Goal: Transaction & Acquisition: Purchase product/service

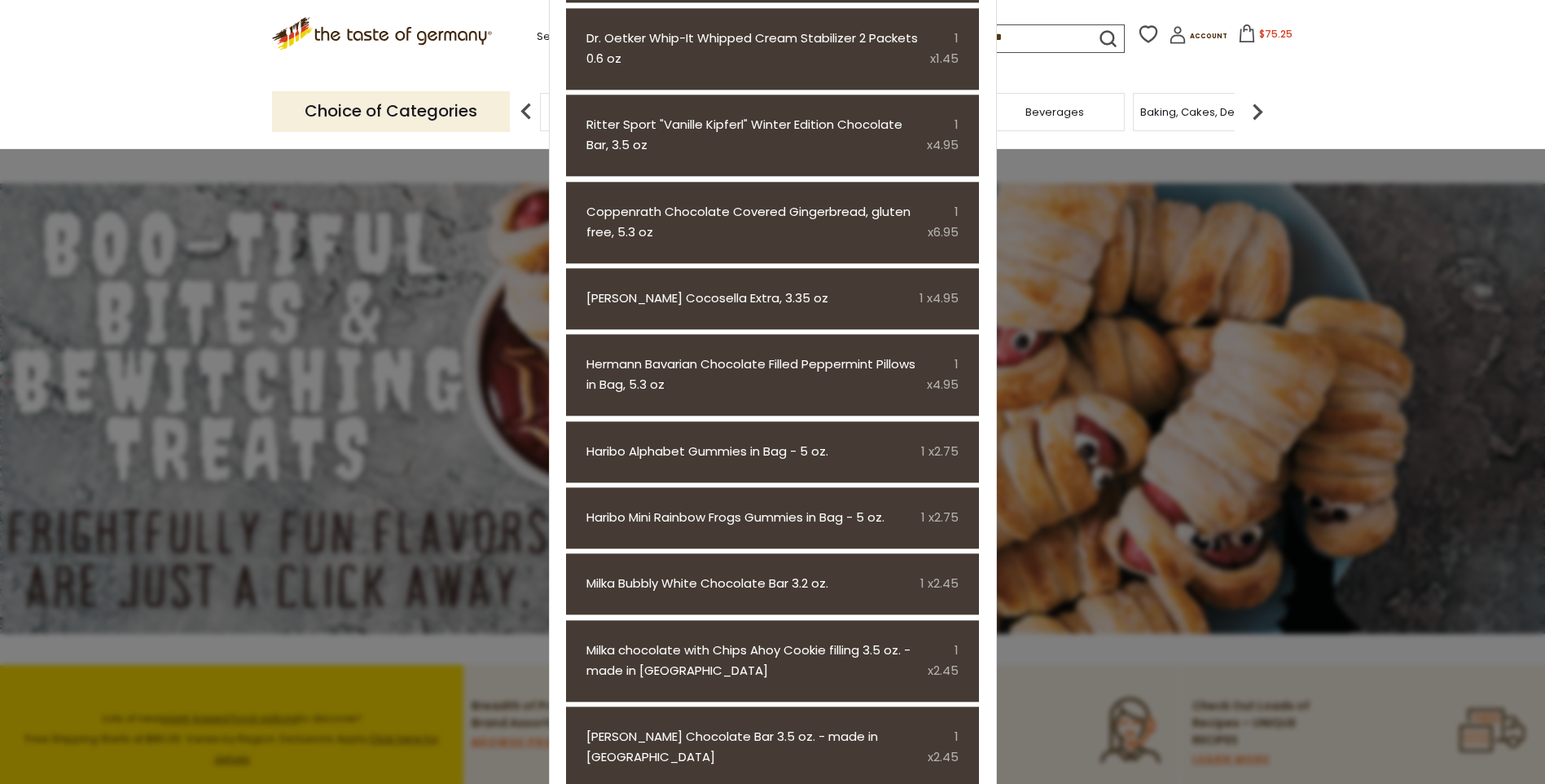
click at [1260, 38] on span "$75.25" at bounding box center [1276, 33] width 33 height 14
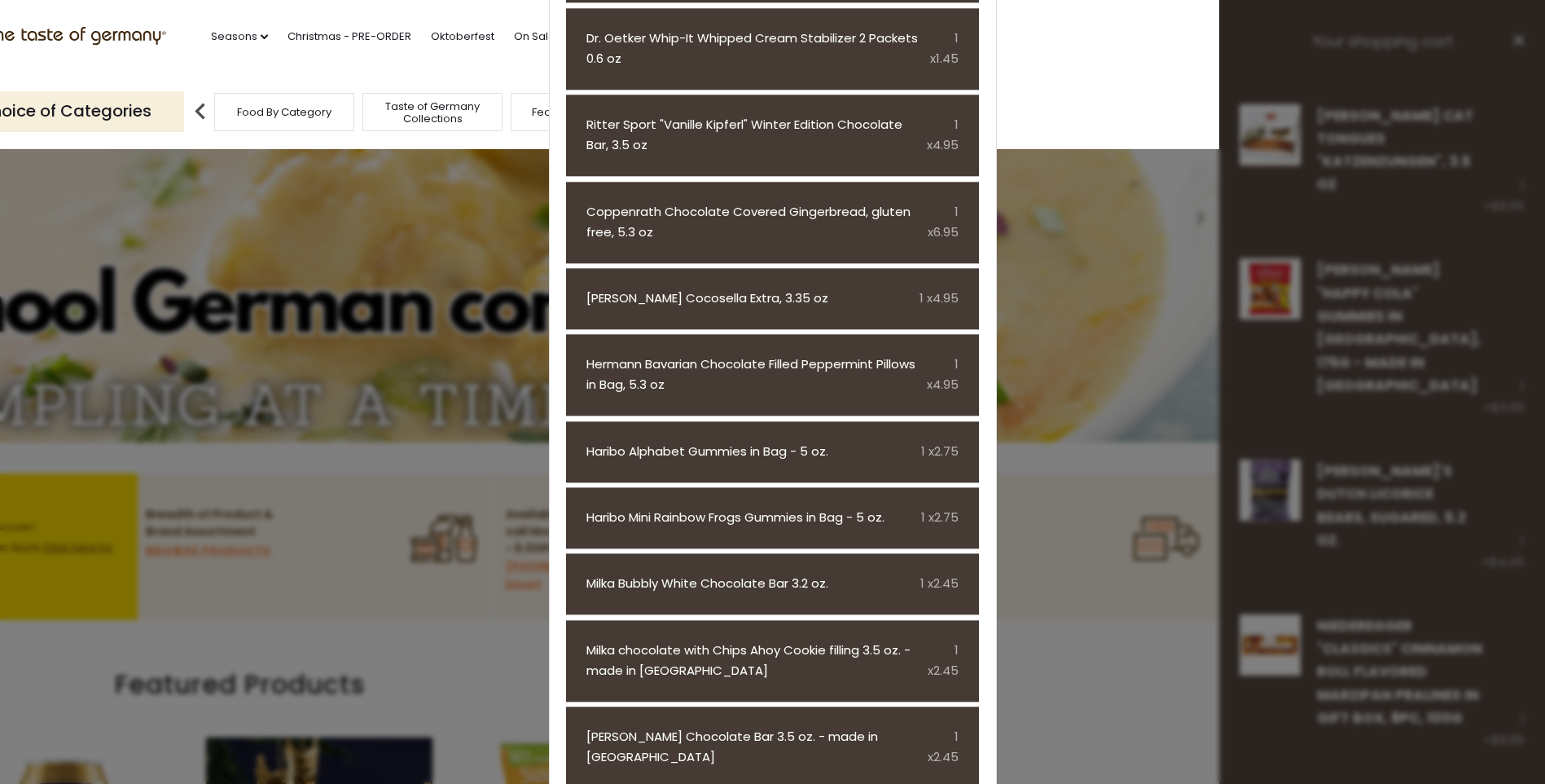
scroll to position [489, 0]
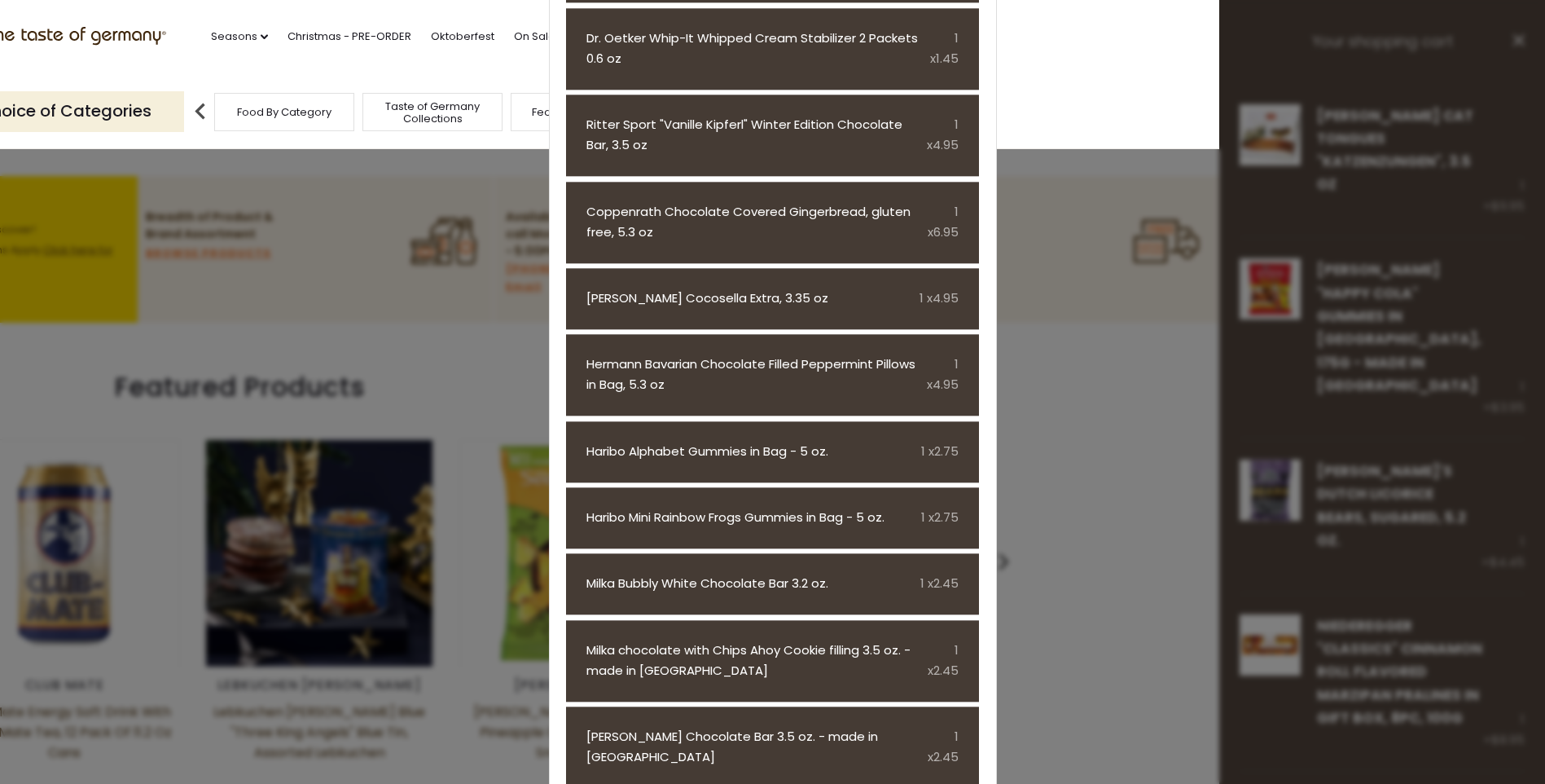
click at [1021, 115] on header "Free Shipping Starts at $80.00. Varies by Region. Exclusions Apply. Click here …" at bounding box center [446, 74] width 1545 height 149
click at [205, 83] on div "Choice of Categories Food By Category Taste of Germany Collections Featured Pro…" at bounding box center [447, 111] width 1002 height 73
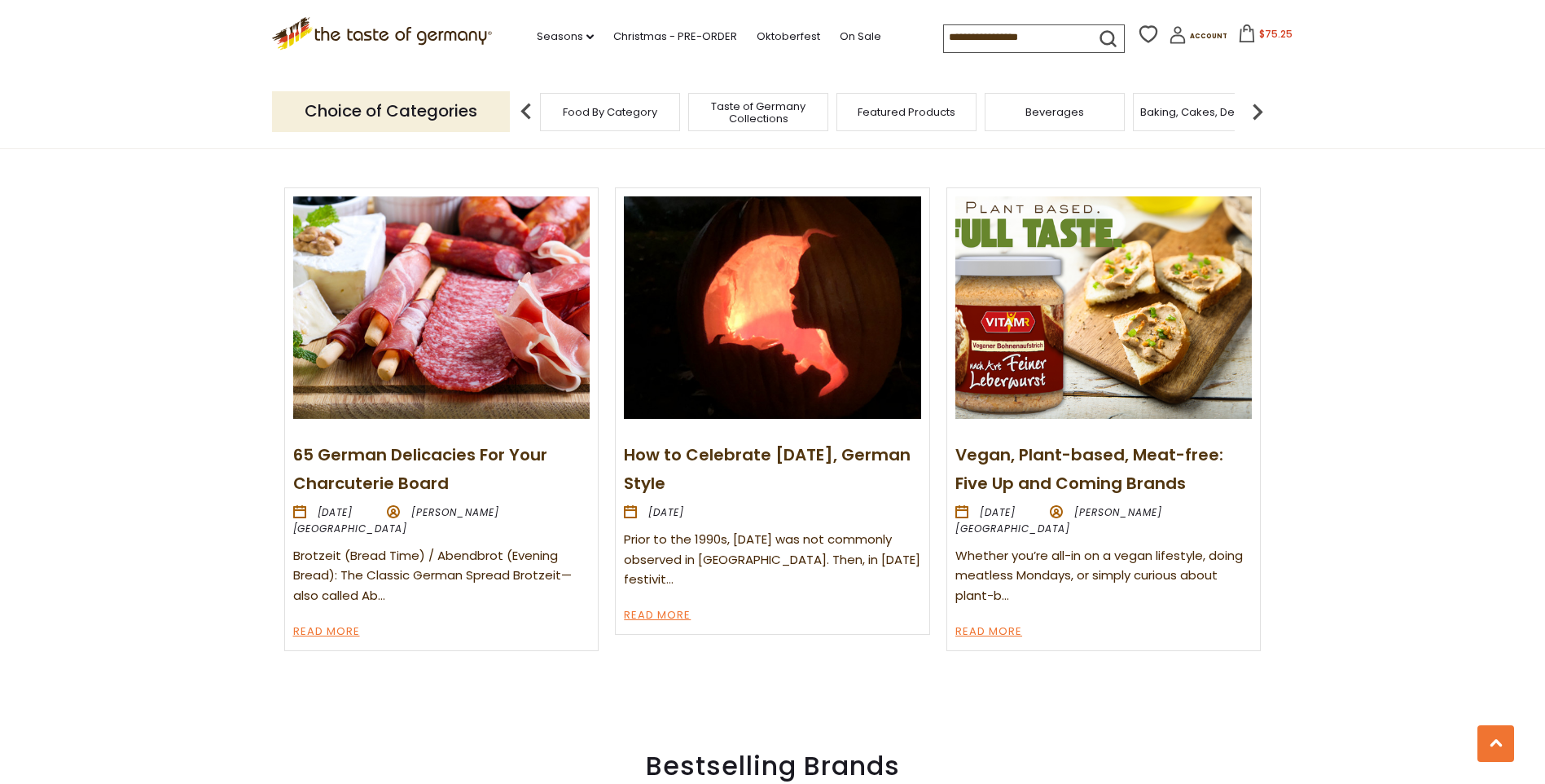
scroll to position [489, 0]
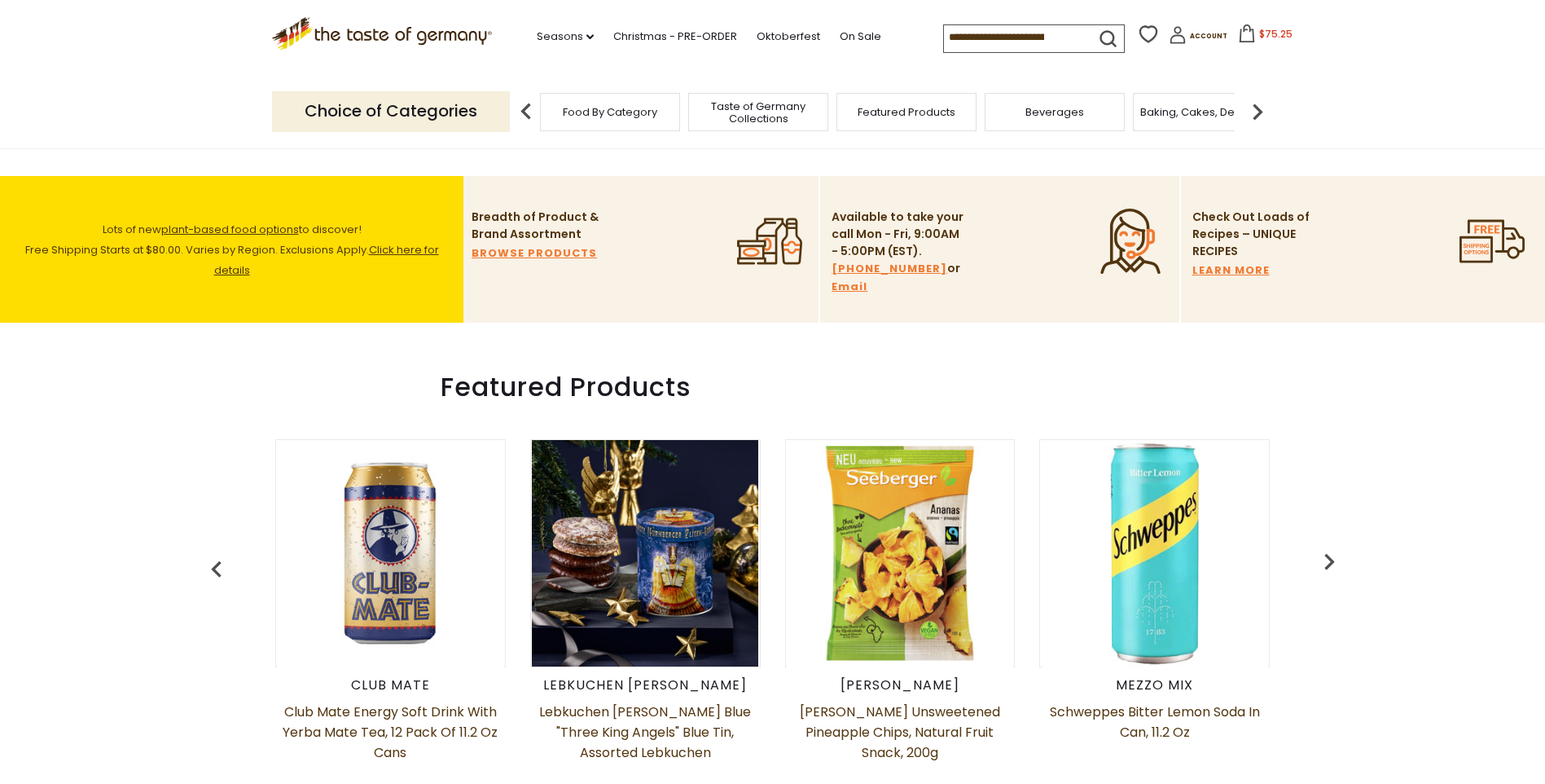
click at [1238, 22] on div "Compare Compare up to 4 items: Clear Selection Compare search_icon Account" at bounding box center [1108, 38] width 331 height 32
click at [1238, 32] on icon at bounding box center [1247, 33] width 18 height 18
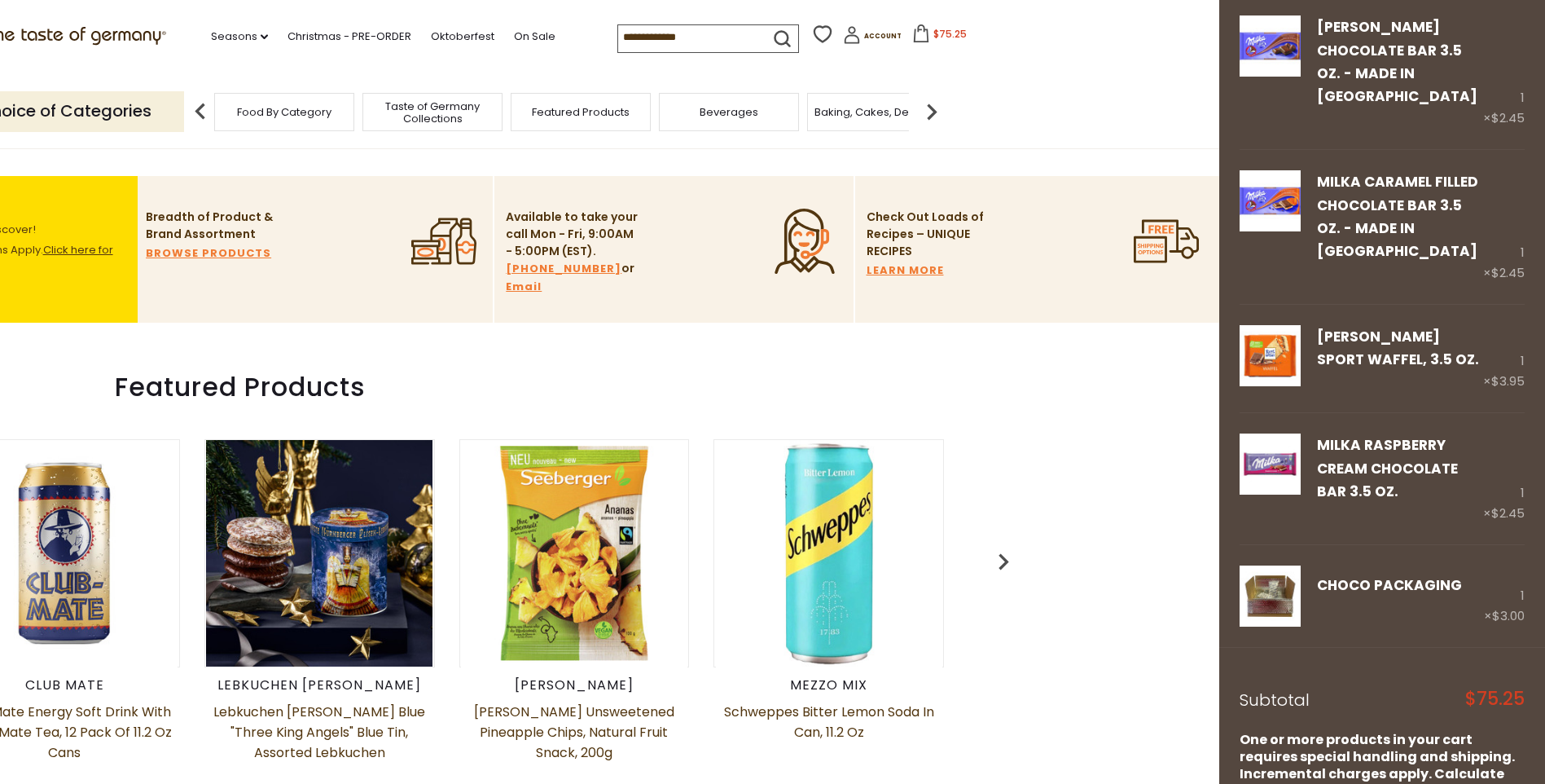
scroll to position [2101, 0]
